Goal: Transaction & Acquisition: Purchase product/service

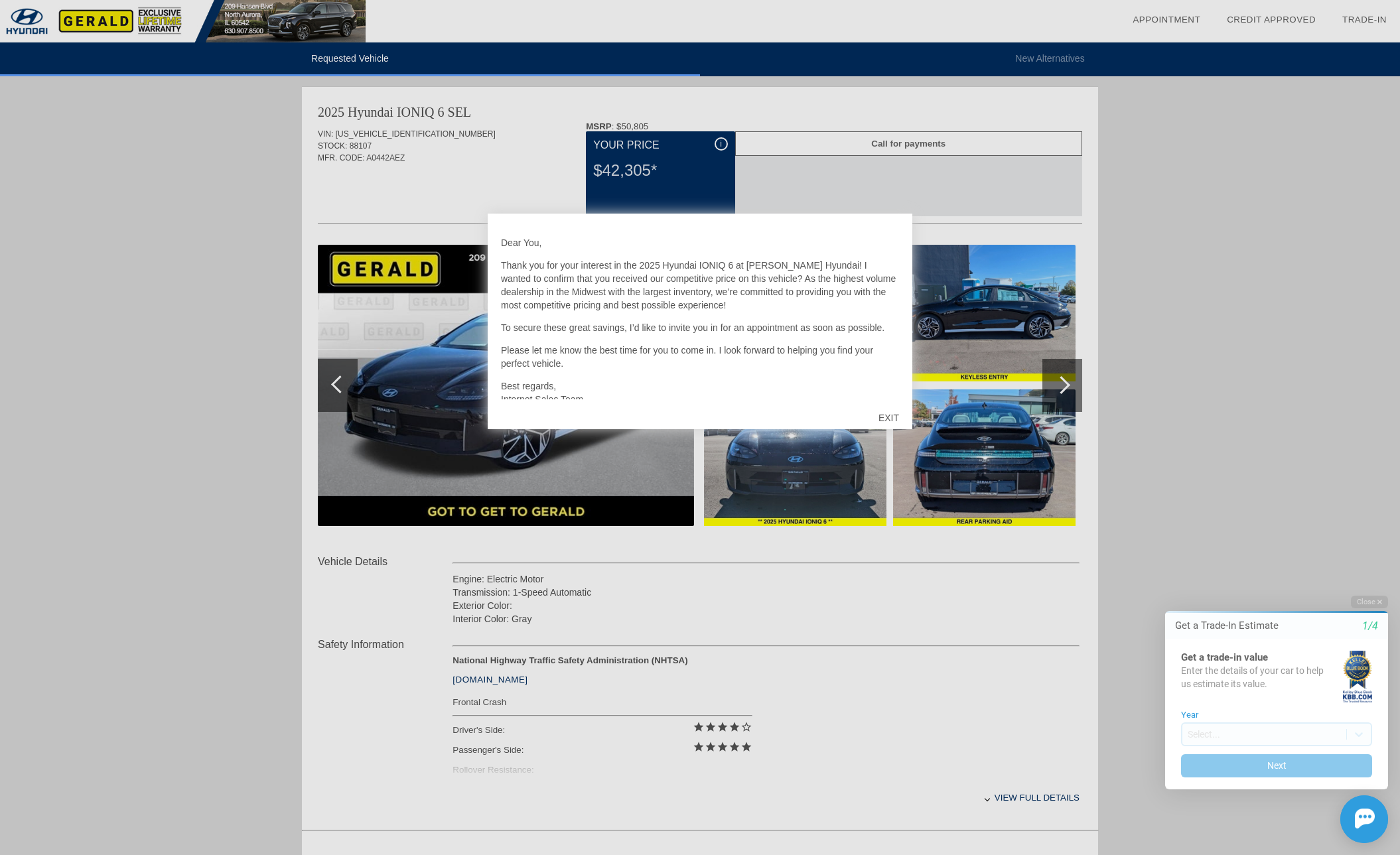
click at [1057, 382] on div at bounding box center [700, 427] width 1400 height 855
click at [899, 414] on div "EXIT" at bounding box center [888, 418] width 47 height 40
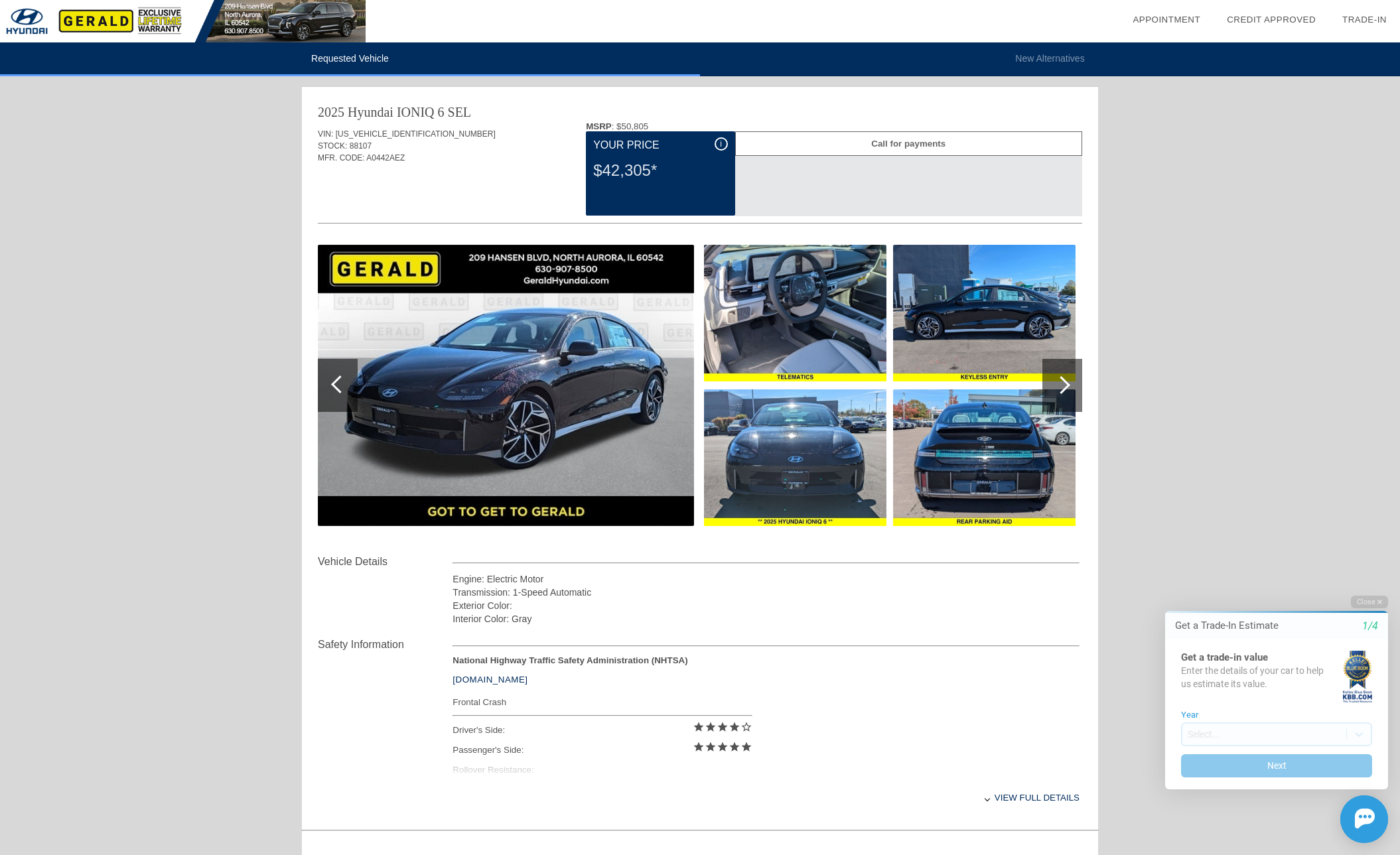
click at [1057, 391] on div at bounding box center [1062, 385] width 40 height 53
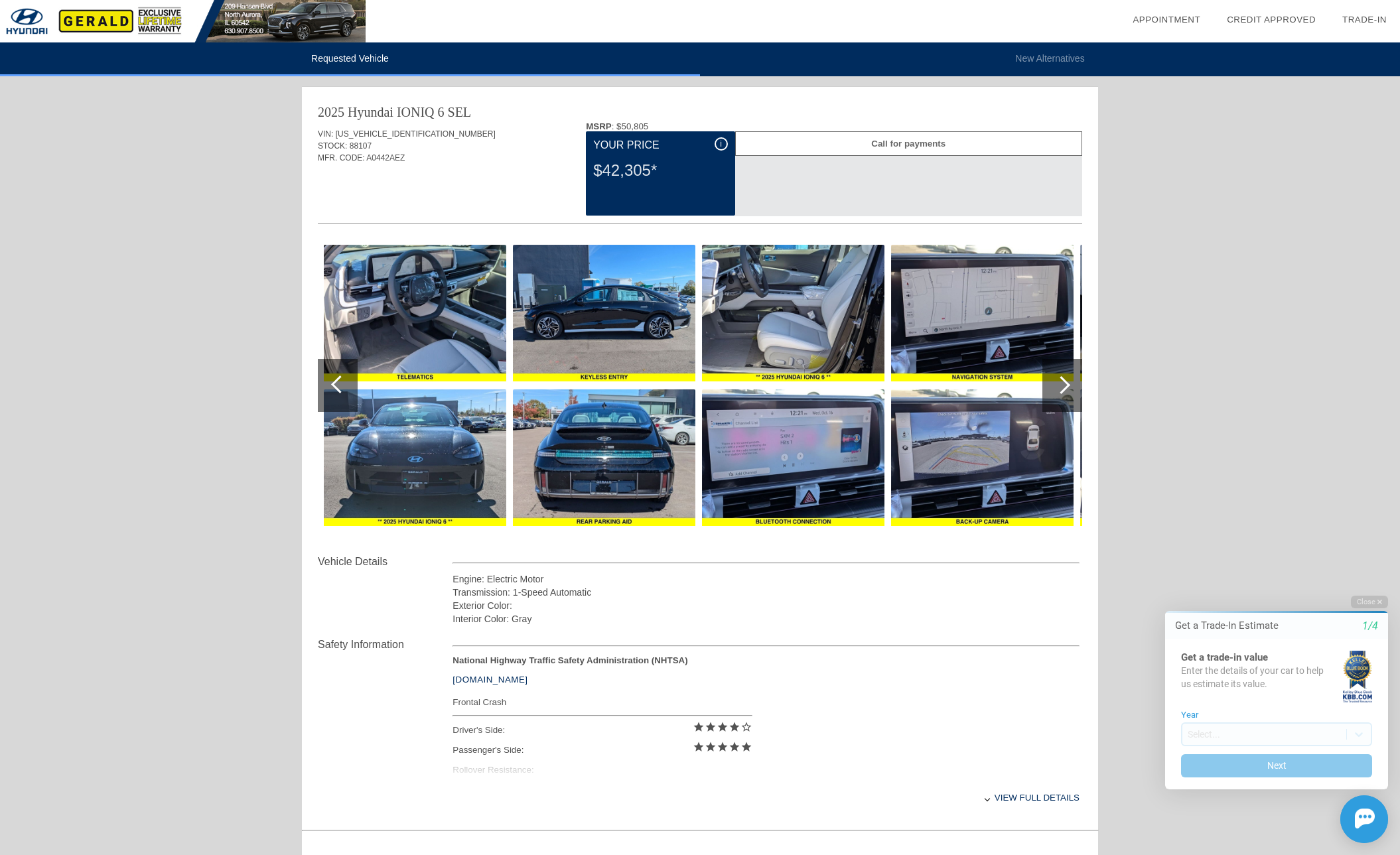
click at [1056, 390] on div at bounding box center [1062, 385] width 40 height 53
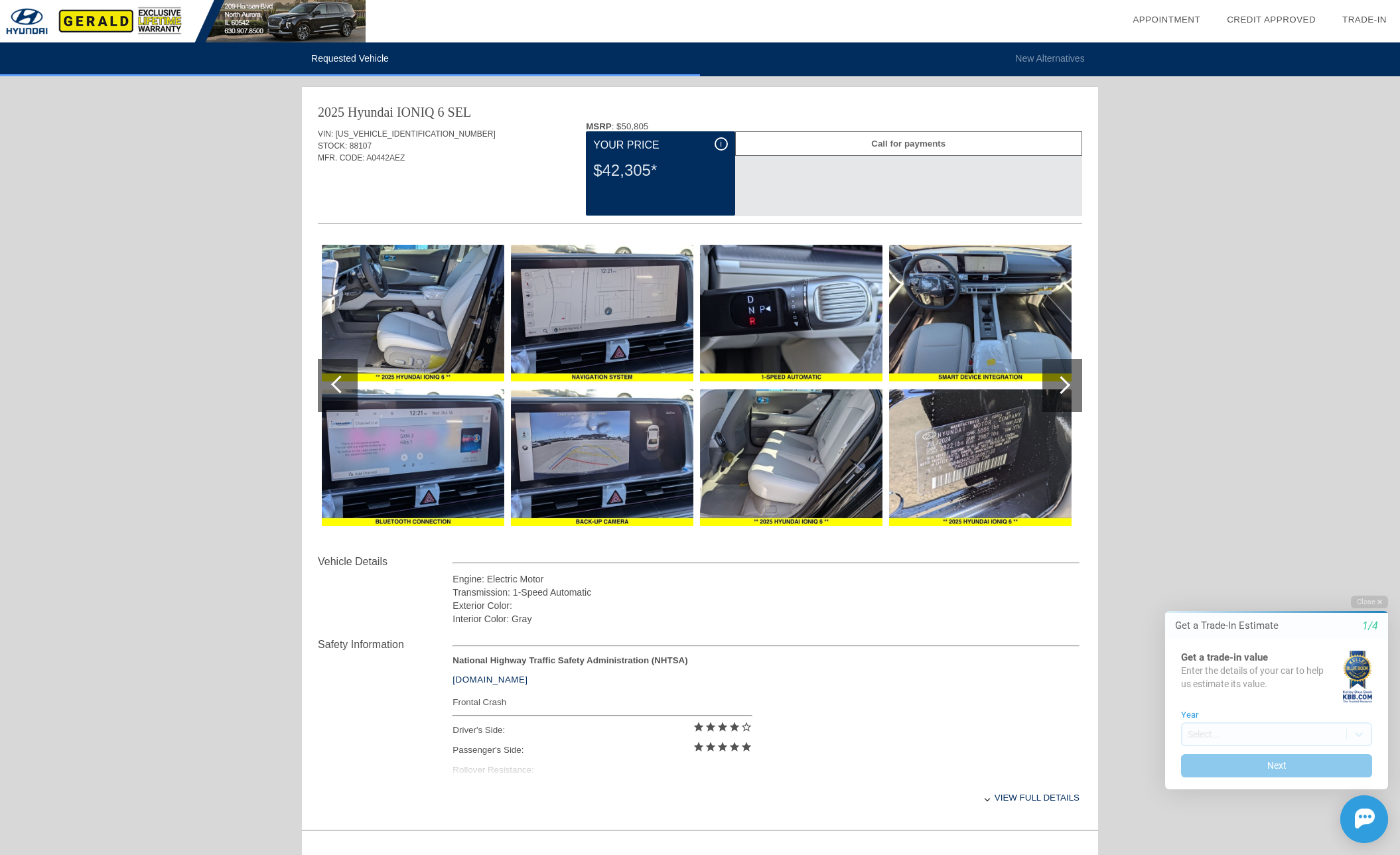
click at [830, 487] on img at bounding box center [791, 457] width 182 height 137
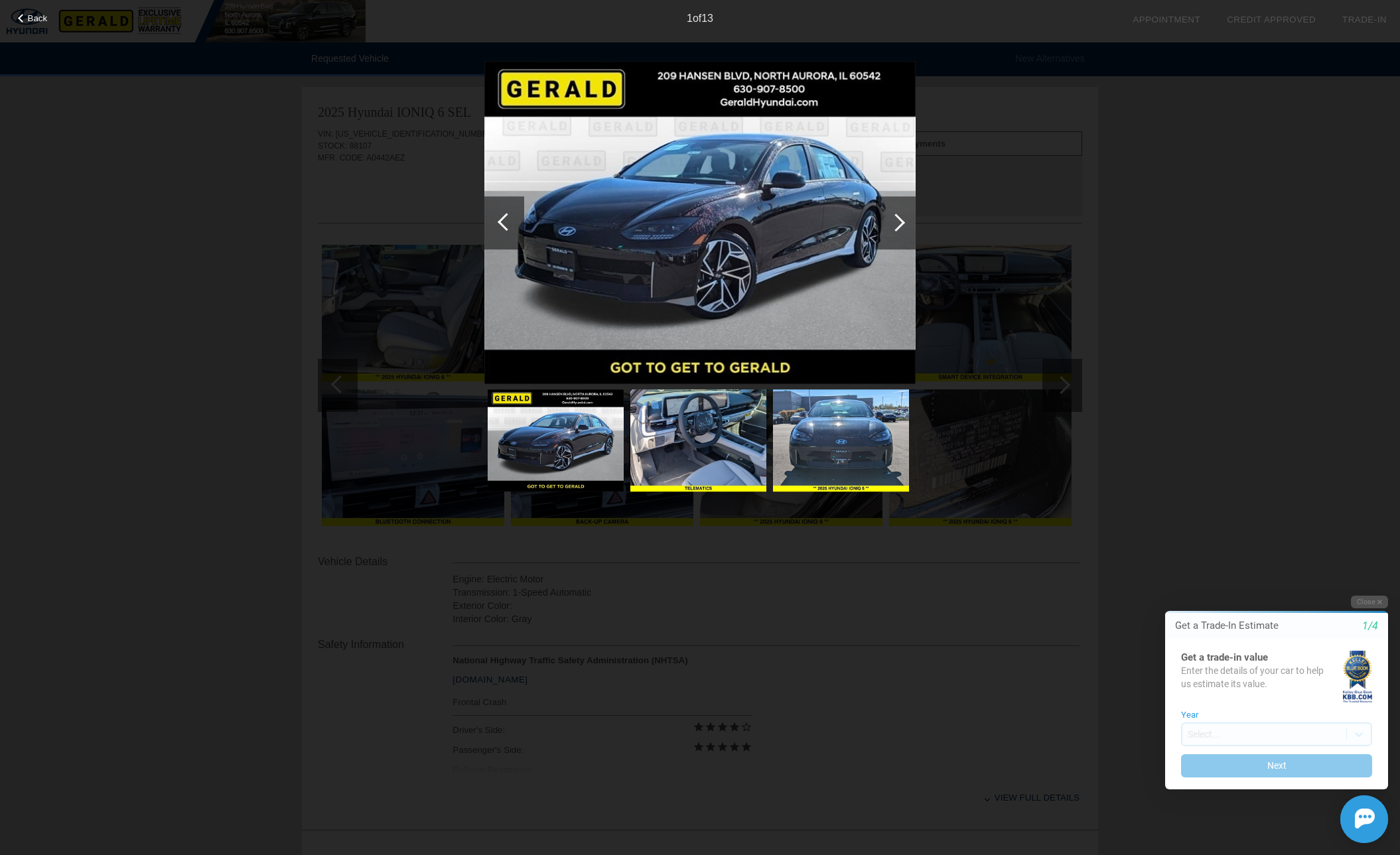
click at [893, 210] on div at bounding box center [896, 222] width 40 height 53
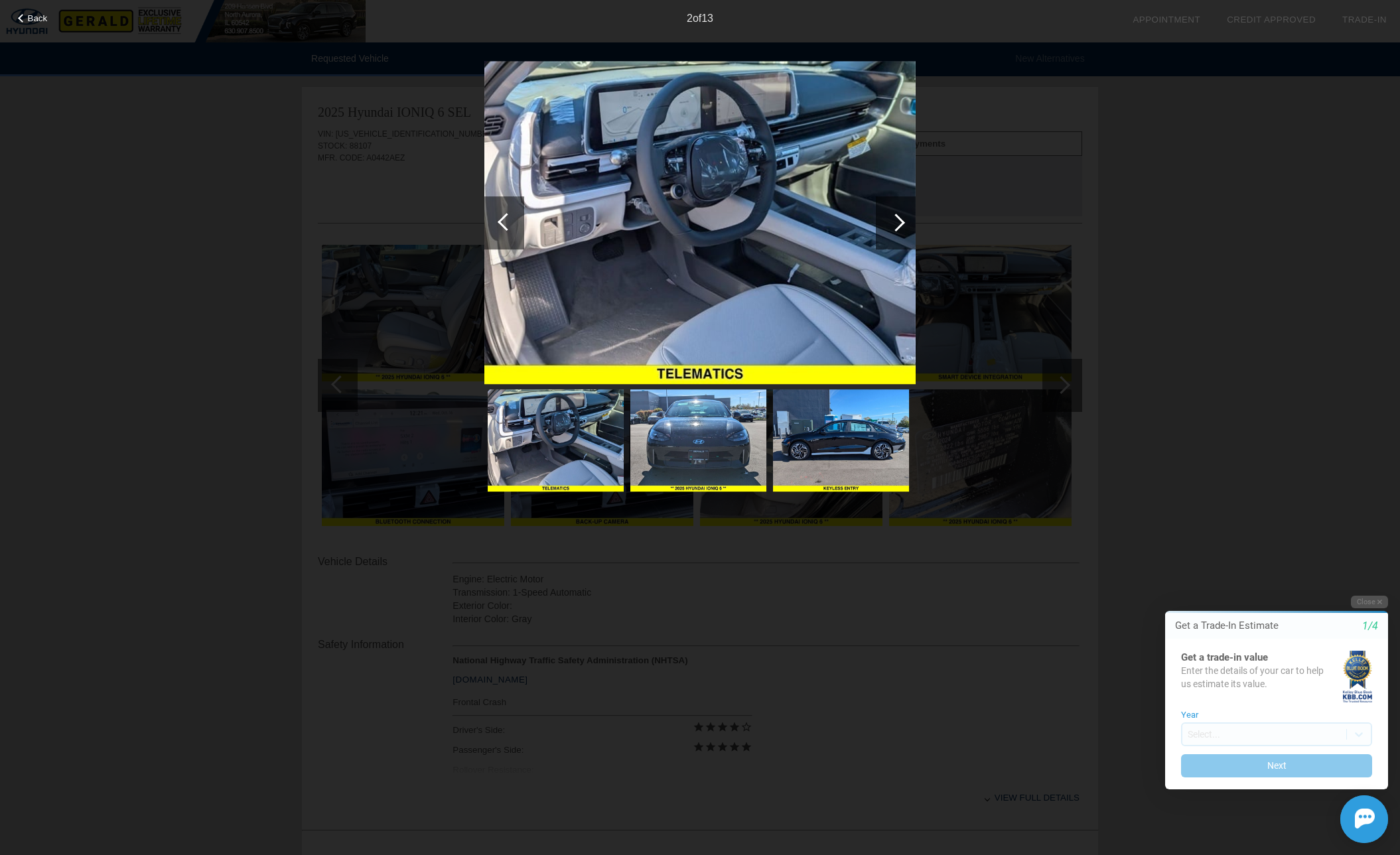
click at [901, 223] on div at bounding box center [896, 222] width 18 height 18
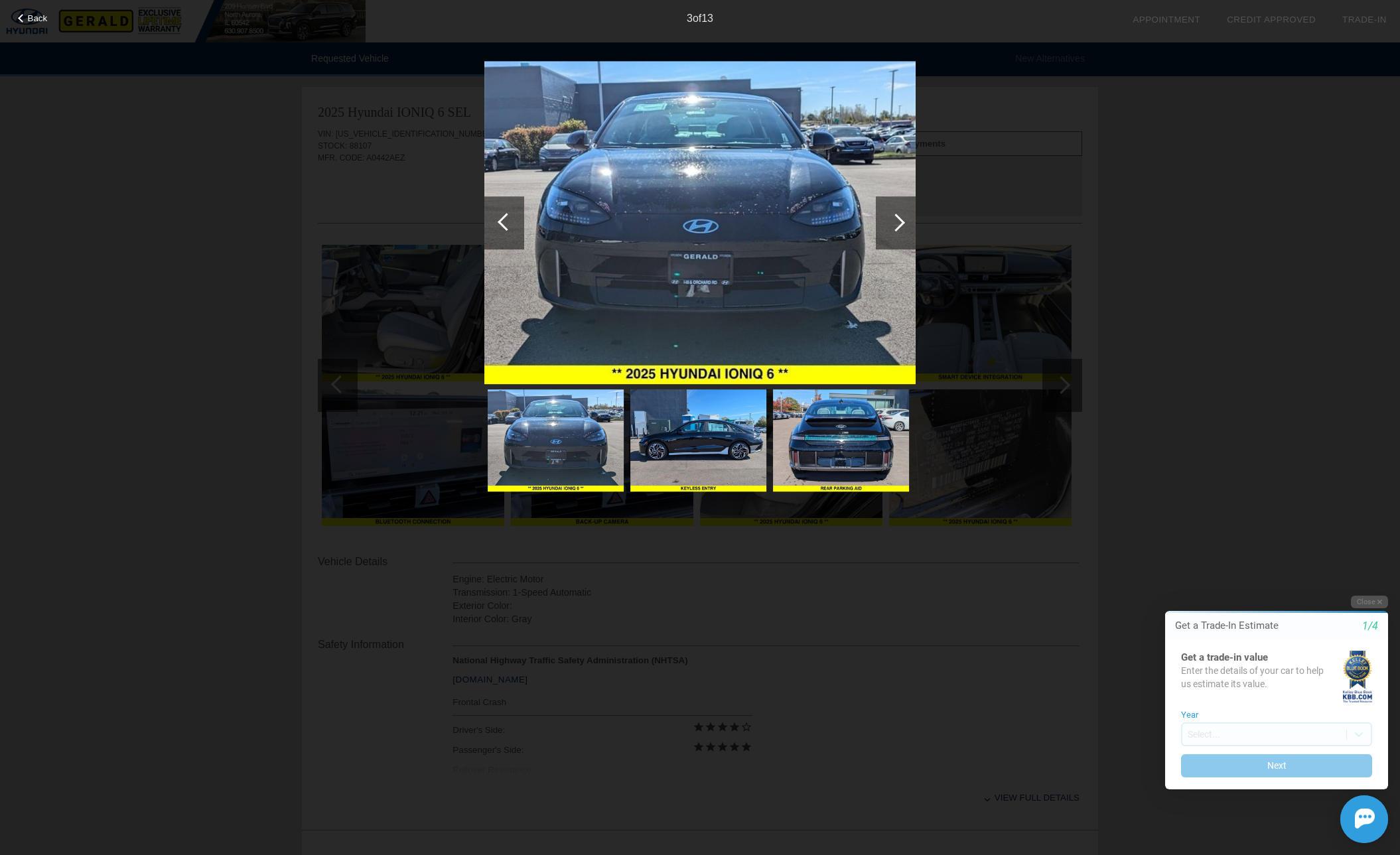
click at [901, 223] on div at bounding box center [896, 222] width 18 height 18
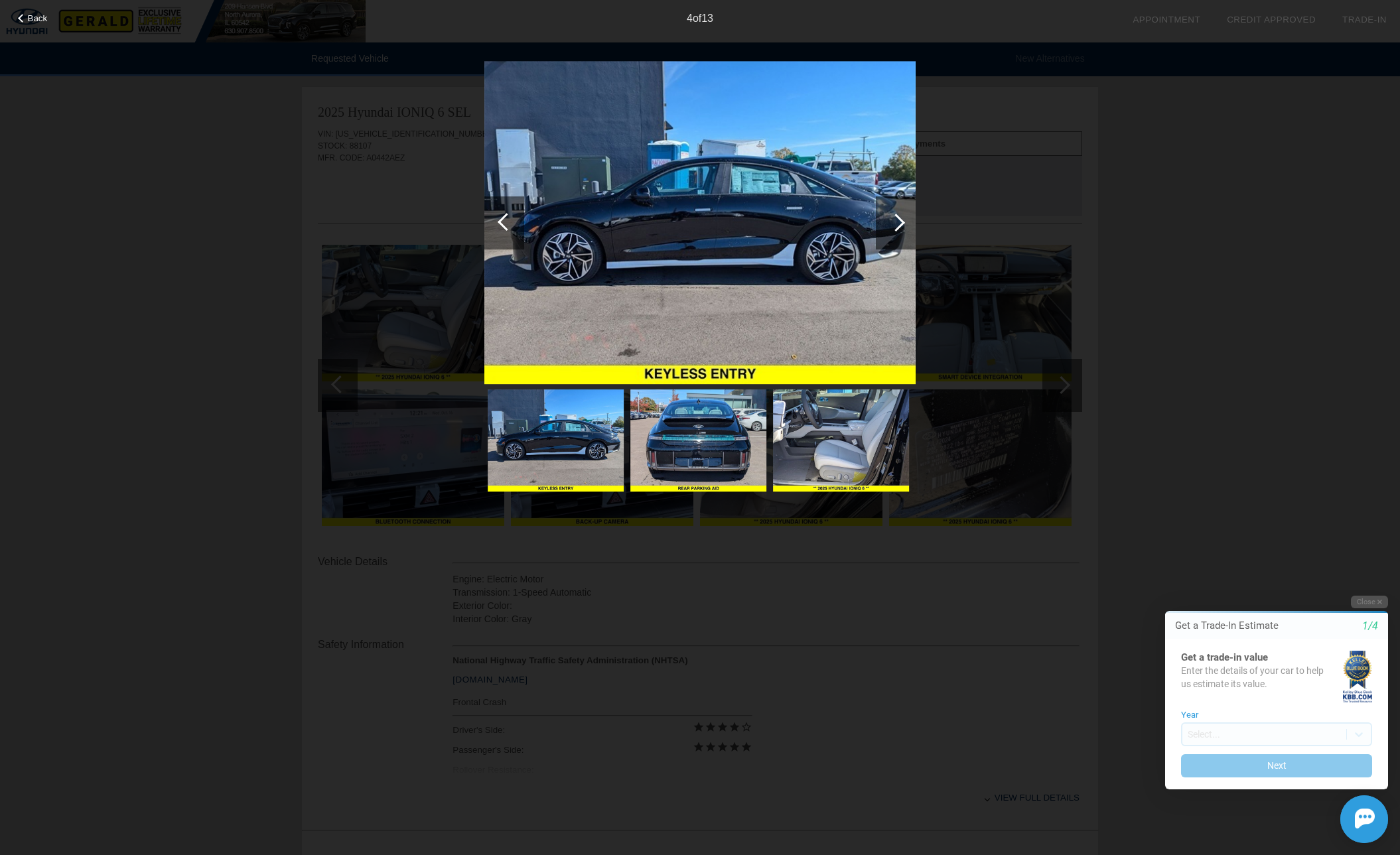
click at [901, 223] on div at bounding box center [896, 222] width 18 height 18
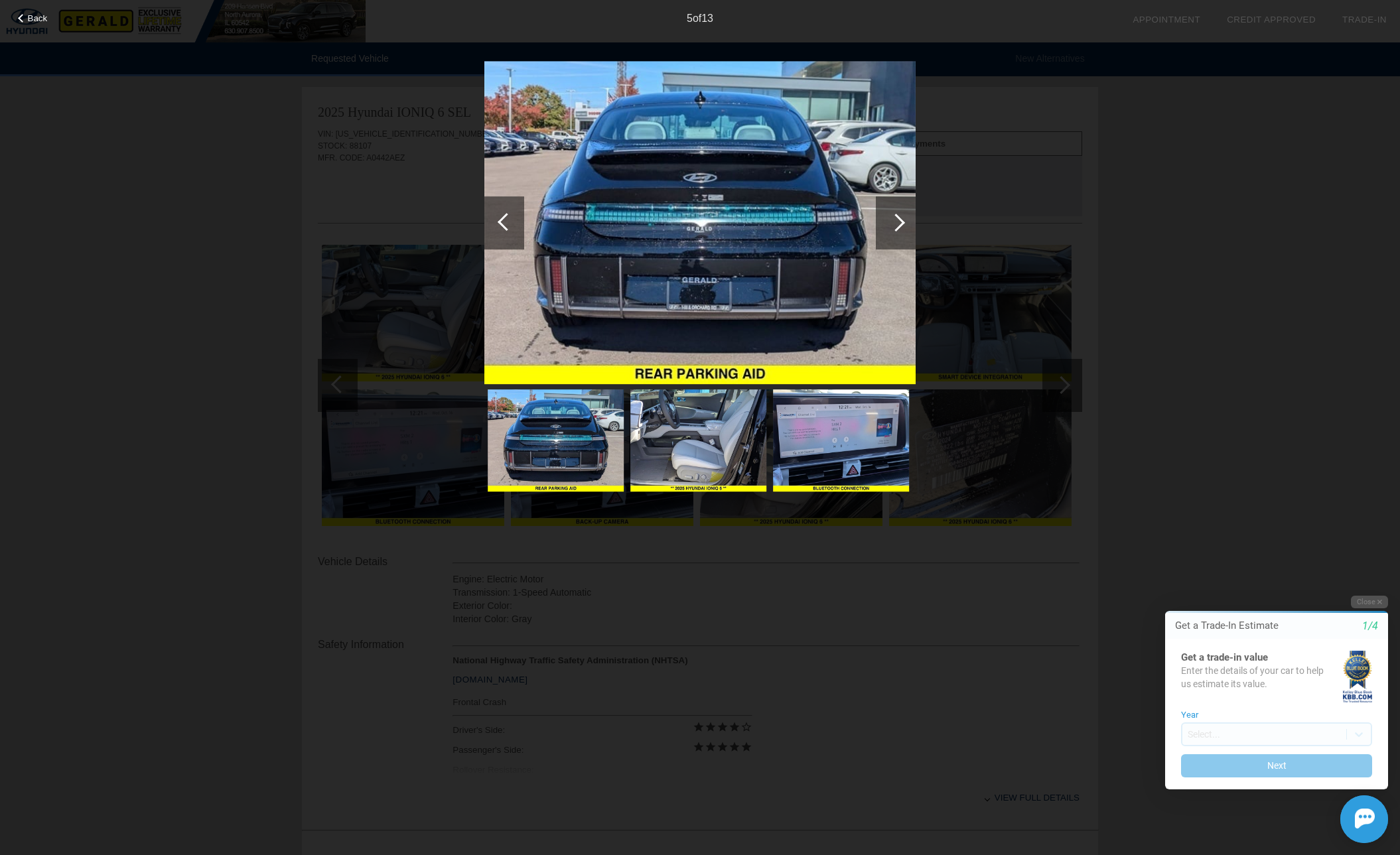
click at [902, 225] on div at bounding box center [896, 222] width 18 height 18
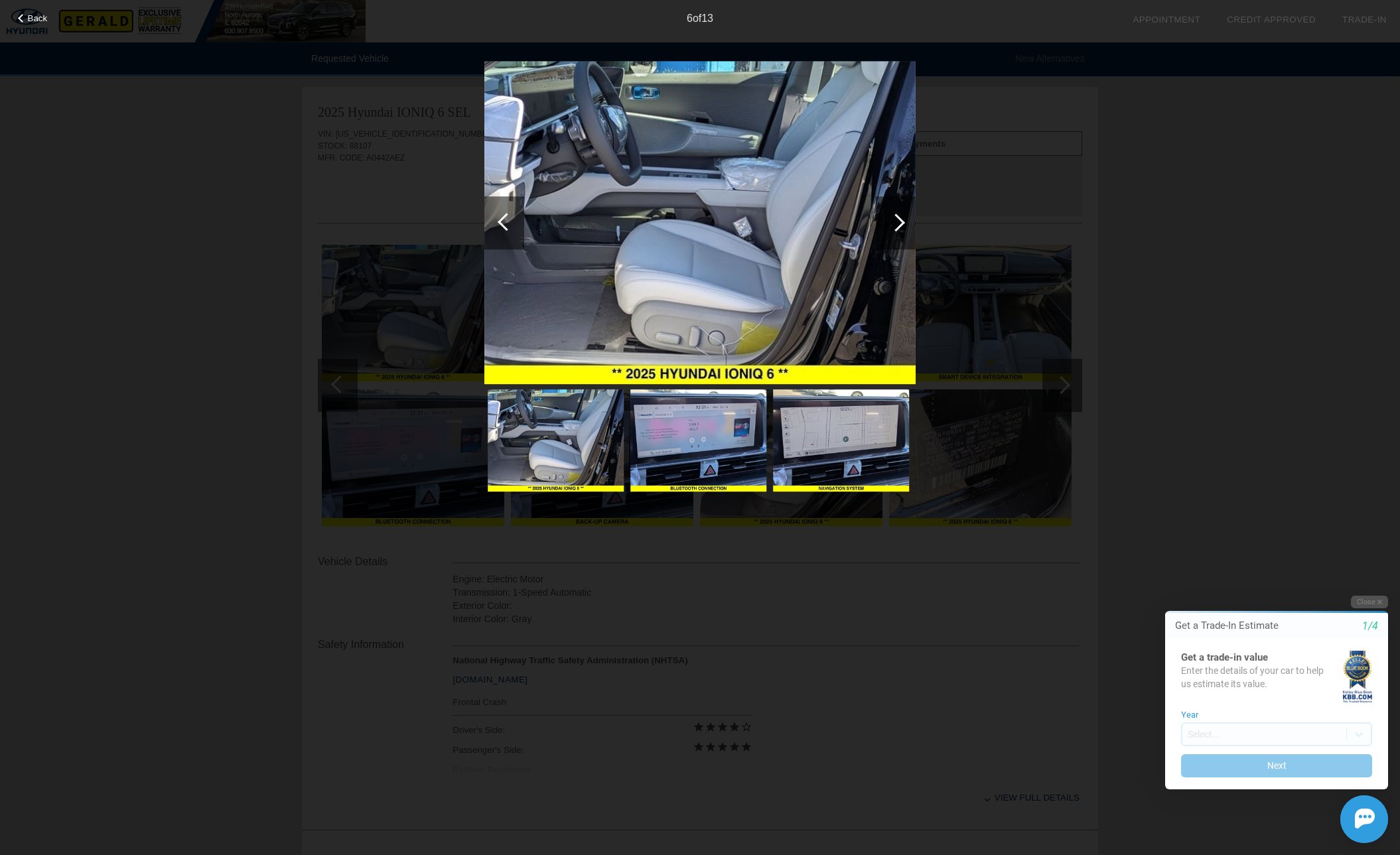
click at [1174, 283] on div "Back 6 of 13" at bounding box center [700, 427] width 1400 height 855
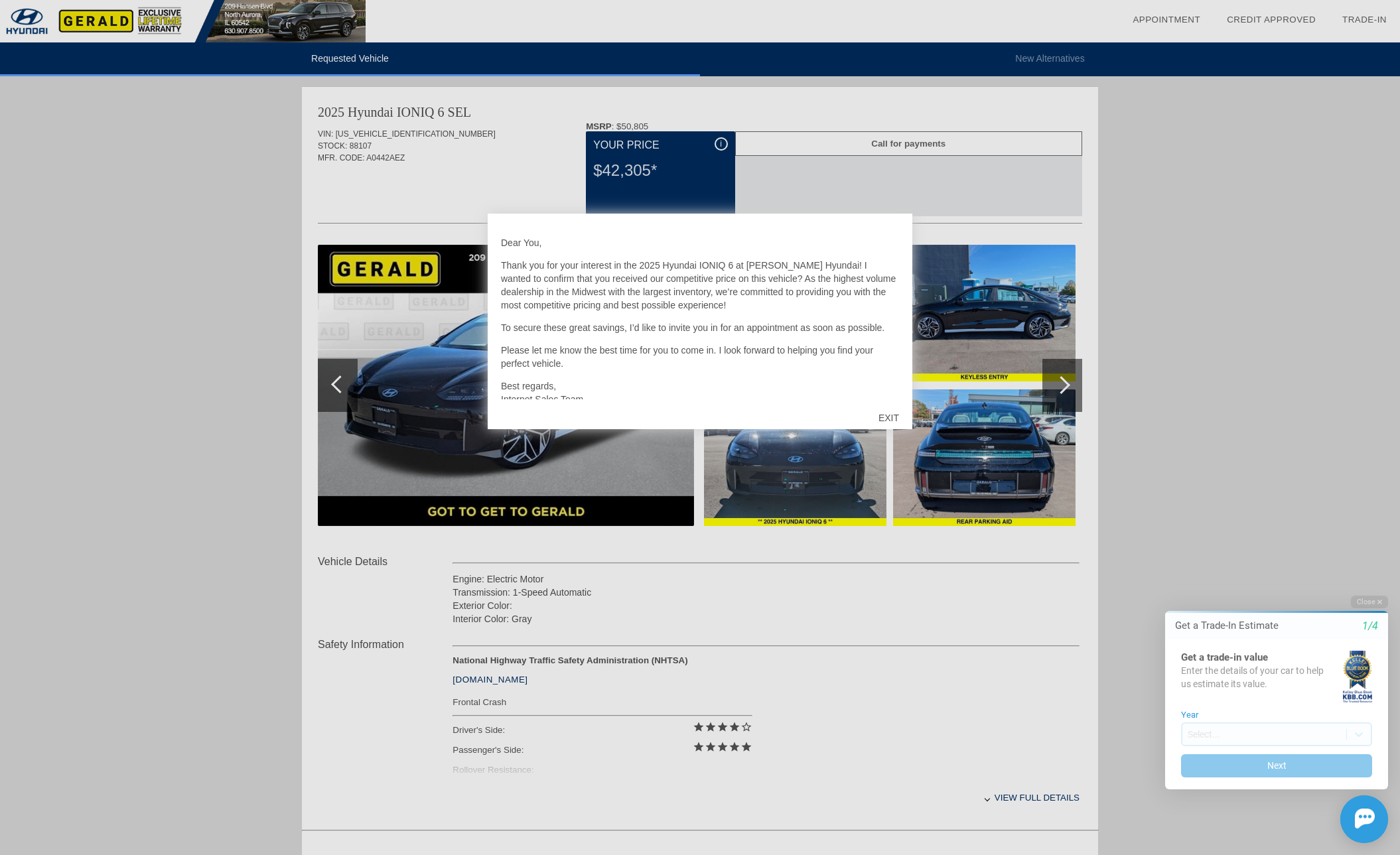
click at [896, 419] on div "EXIT" at bounding box center [888, 418] width 47 height 40
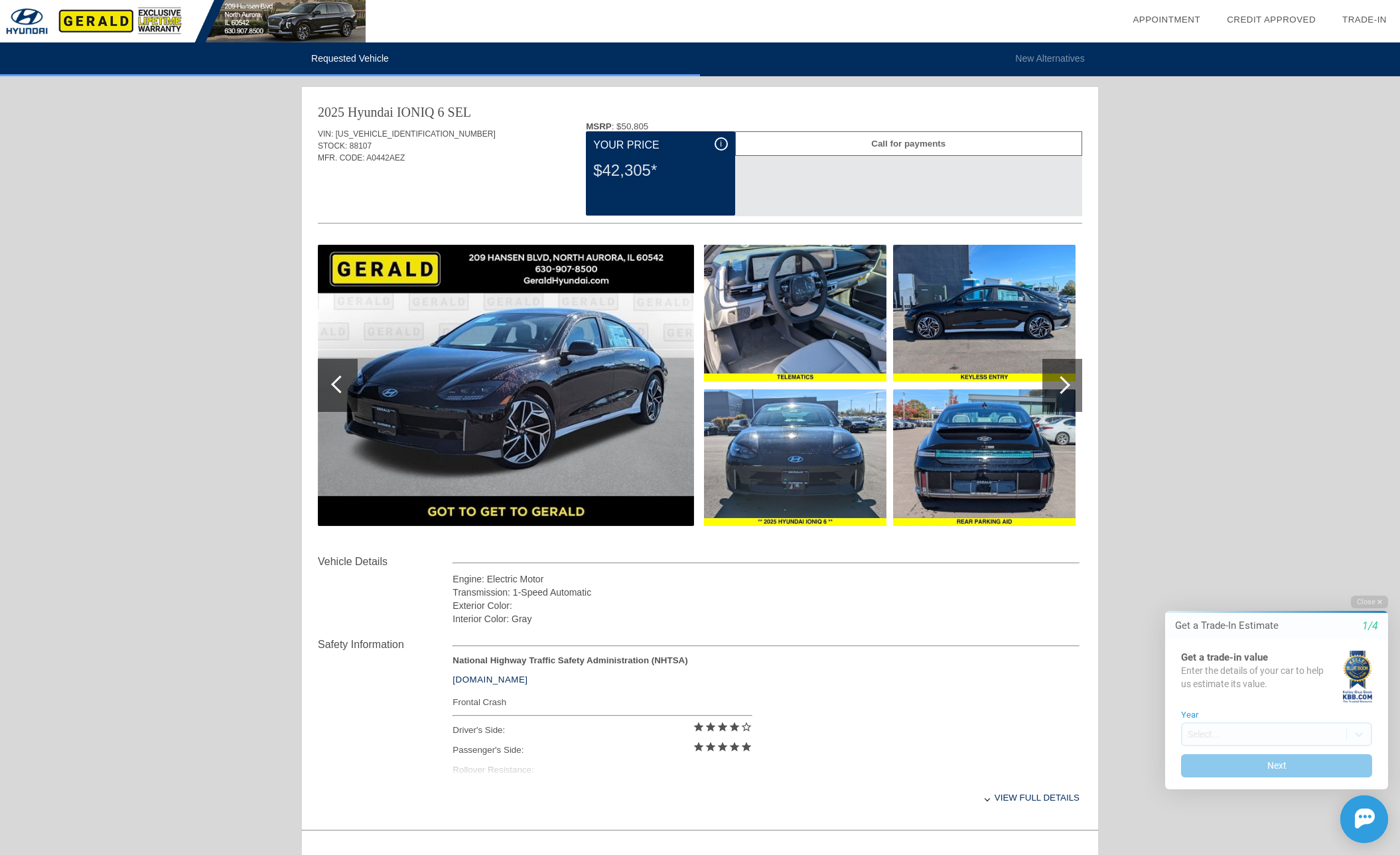
click at [1064, 389] on div at bounding box center [1061, 385] width 18 height 18
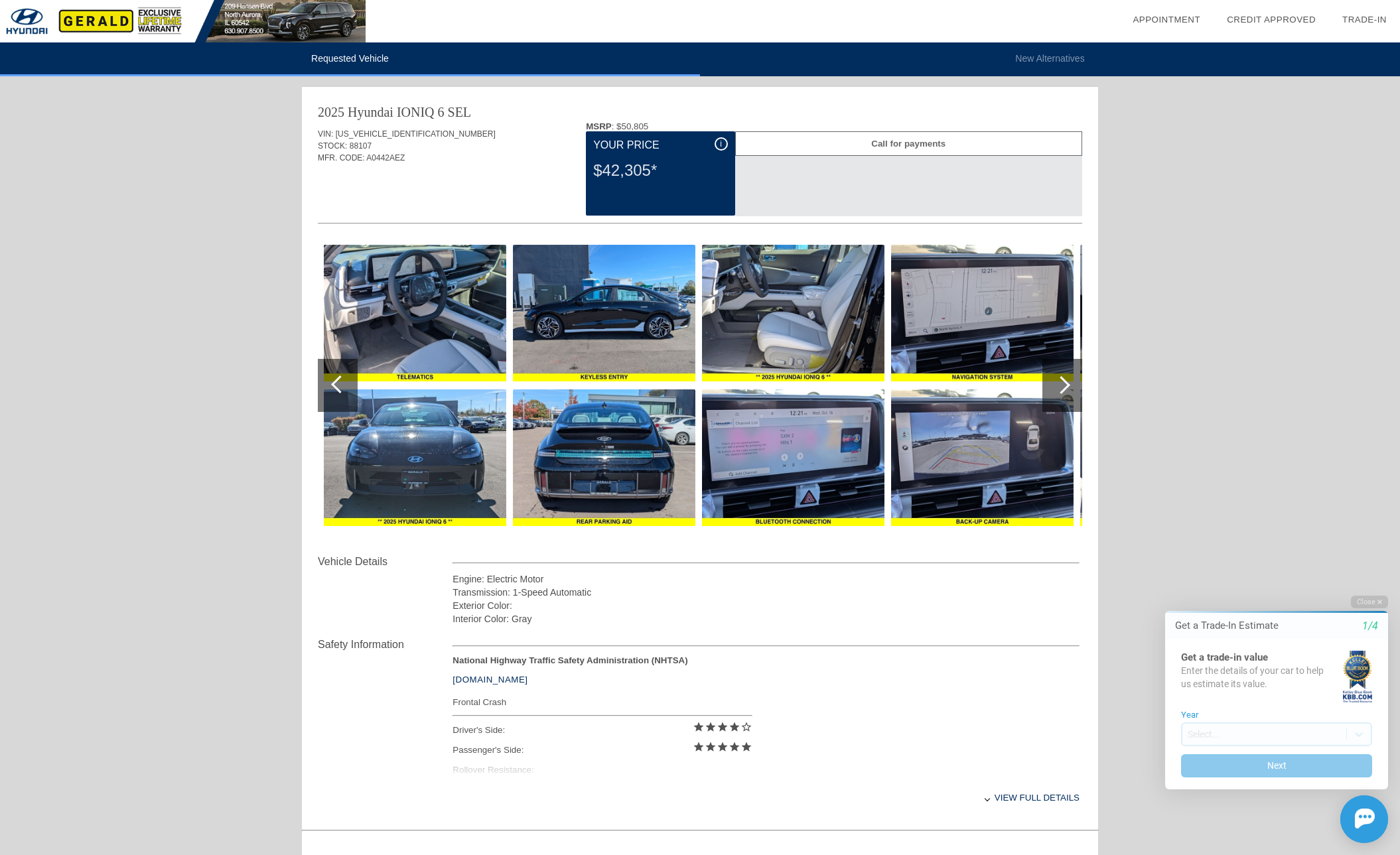
click at [1064, 389] on div at bounding box center [1061, 385] width 18 height 18
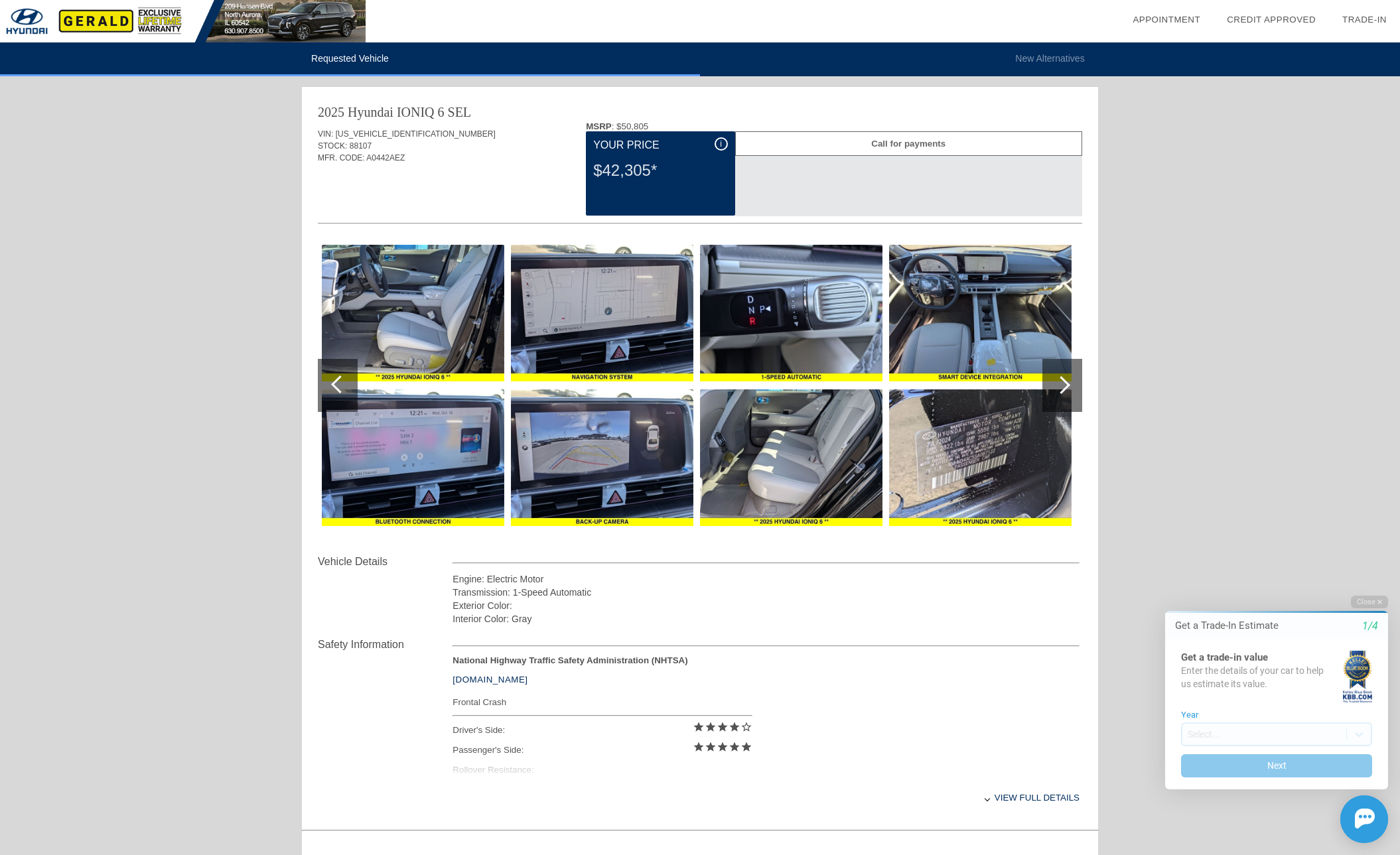
click at [1064, 389] on div at bounding box center [1061, 385] width 18 height 18
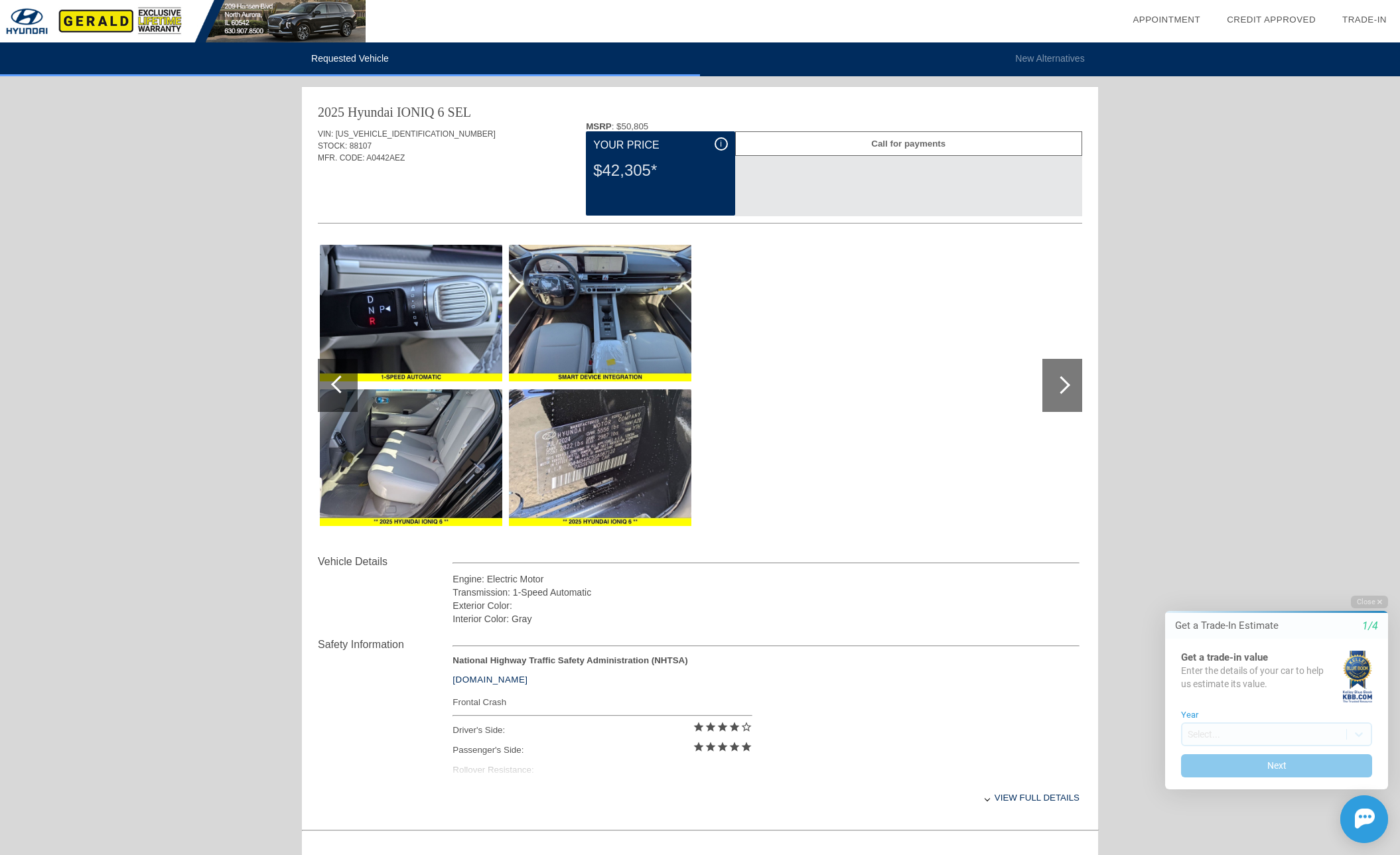
click at [1064, 389] on div at bounding box center [1061, 385] width 18 height 18
click at [333, 389] on div at bounding box center [338, 385] width 40 height 53
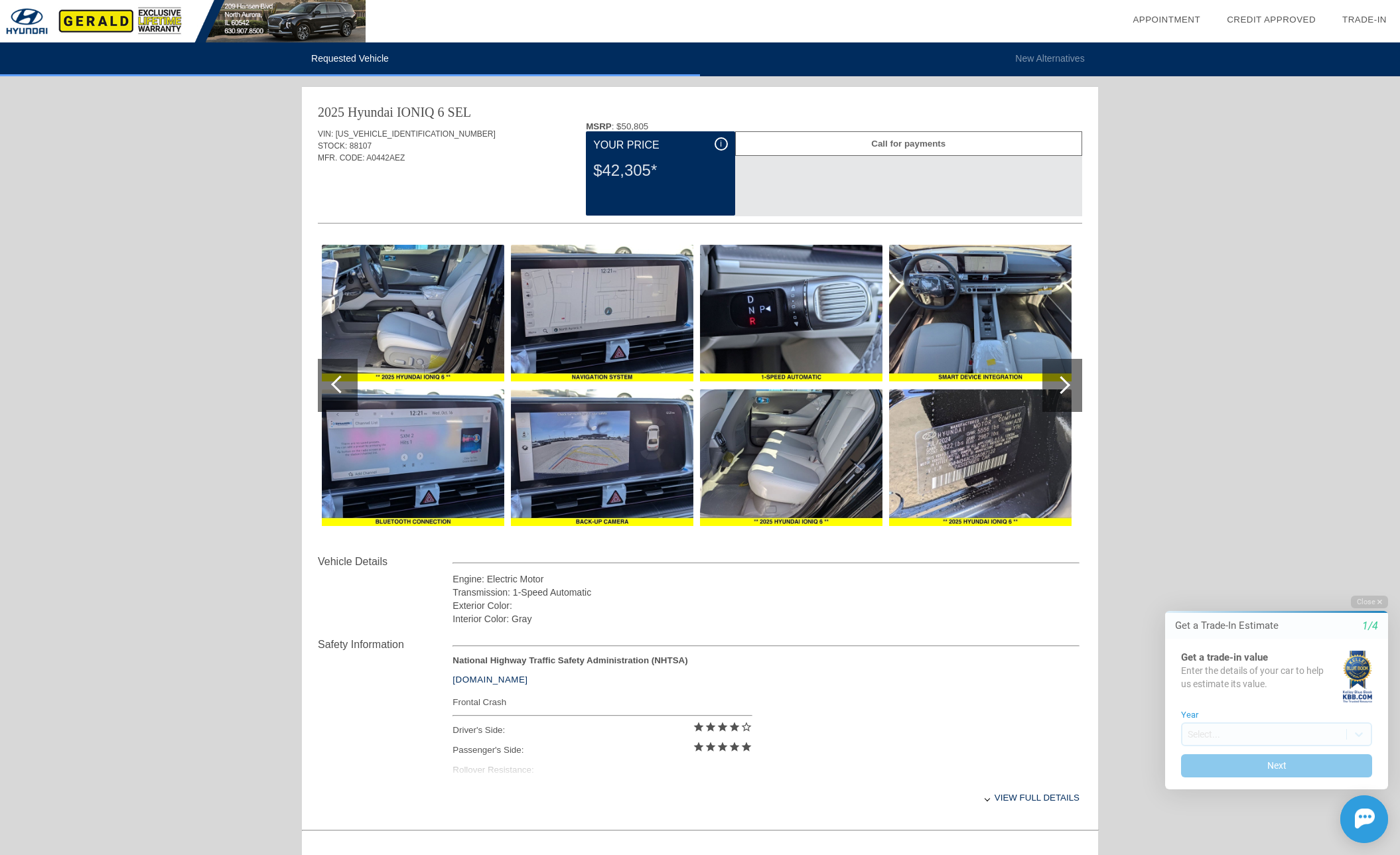
click at [333, 389] on div at bounding box center [338, 385] width 40 height 53
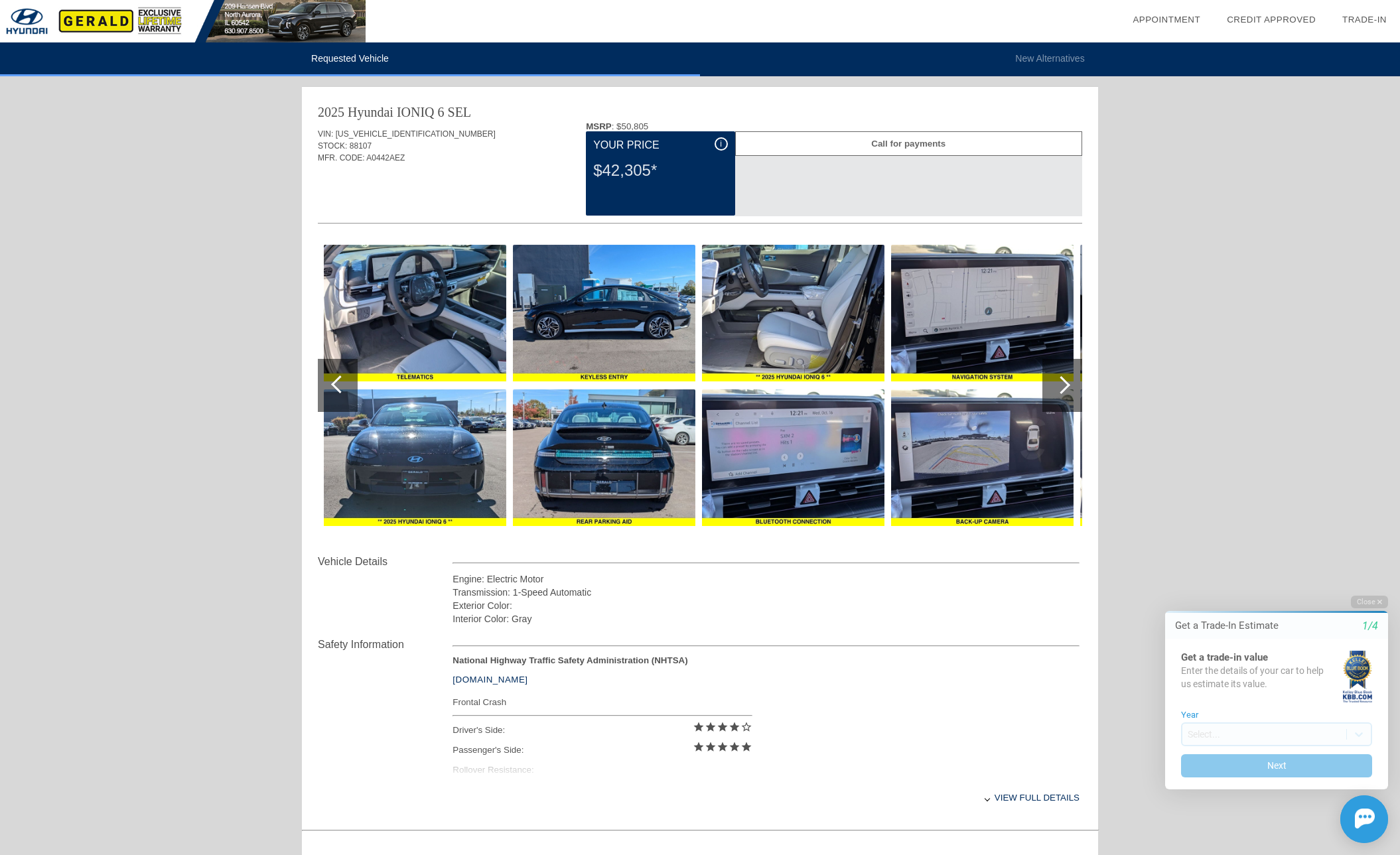
click at [333, 389] on div at bounding box center [338, 385] width 40 height 53
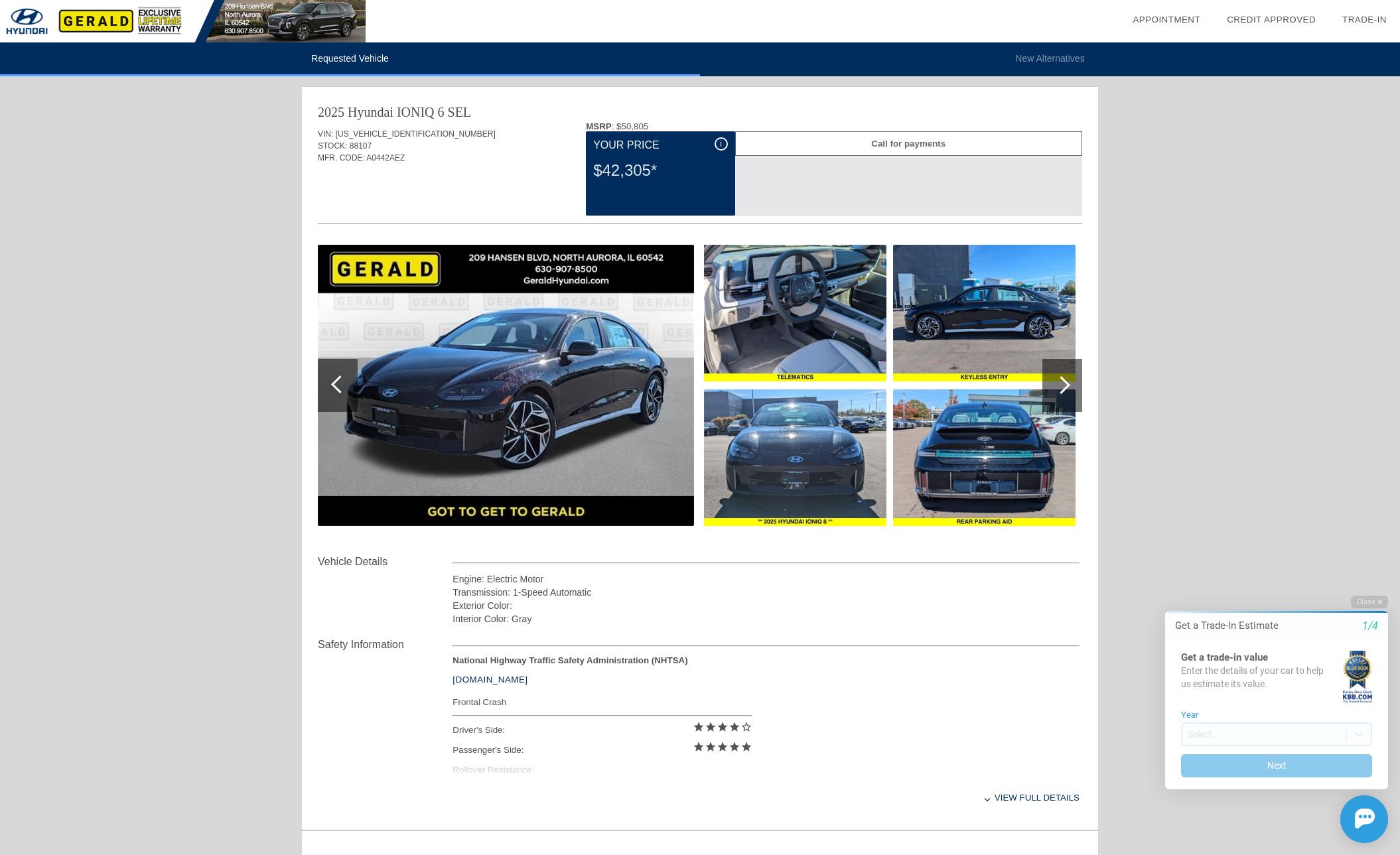
click at [226, 500] on div "Requested Vehicle New Alternatives date_range Appointment check_box Credit Appr…" at bounding box center [700, 552] width 1400 height 1105
